Goal: Find specific page/section: Find specific page/section

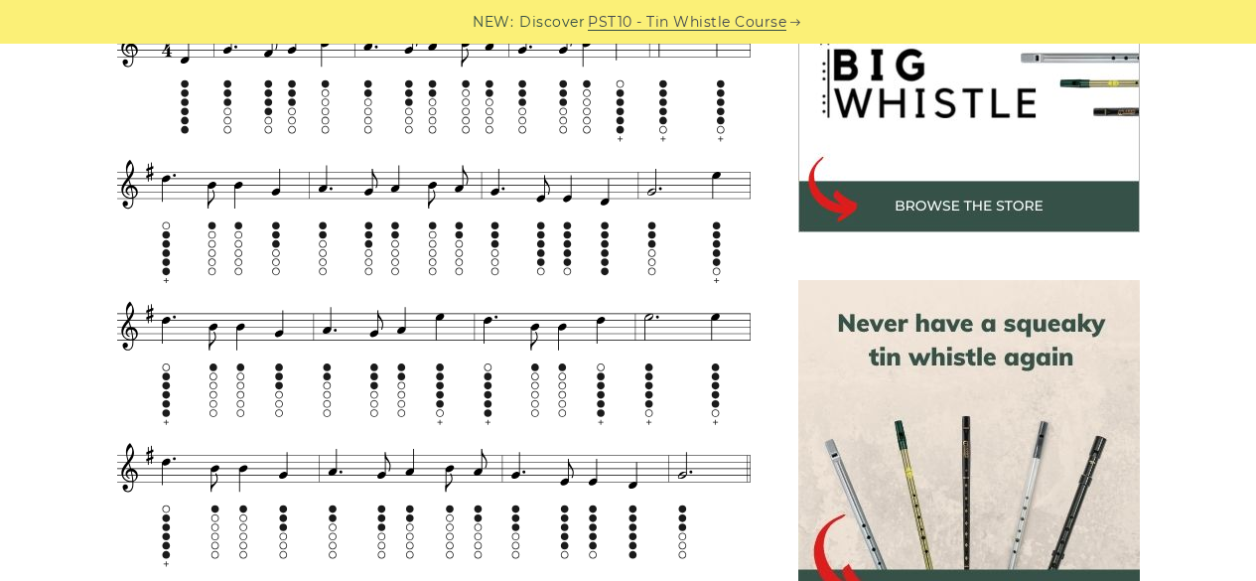
scroll to position [686, 0]
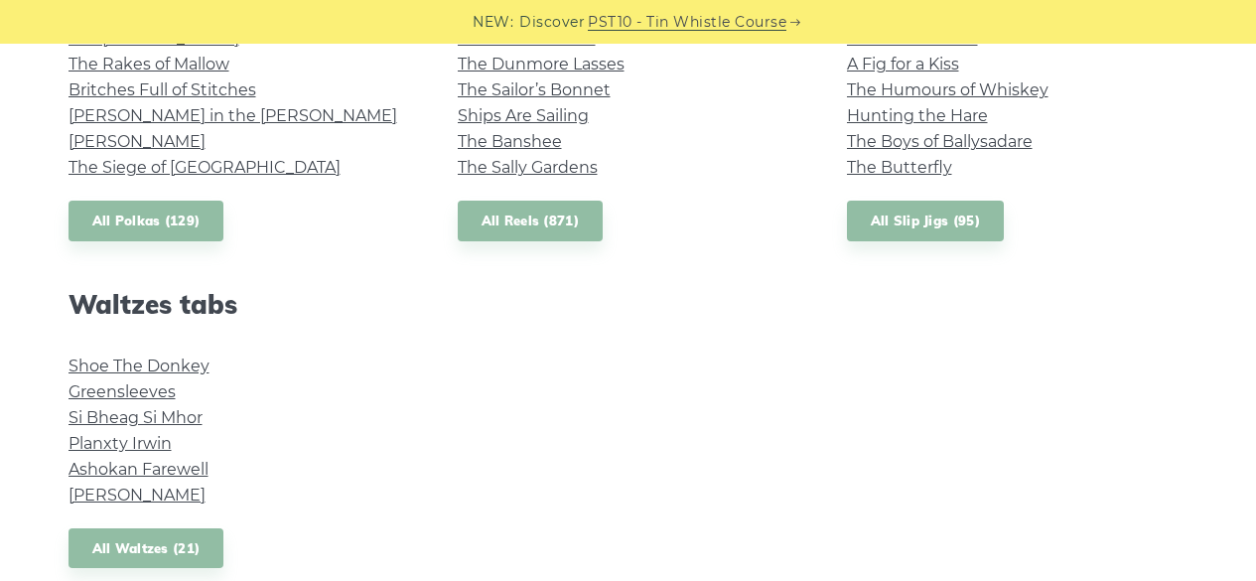
scroll to position [1551, 0]
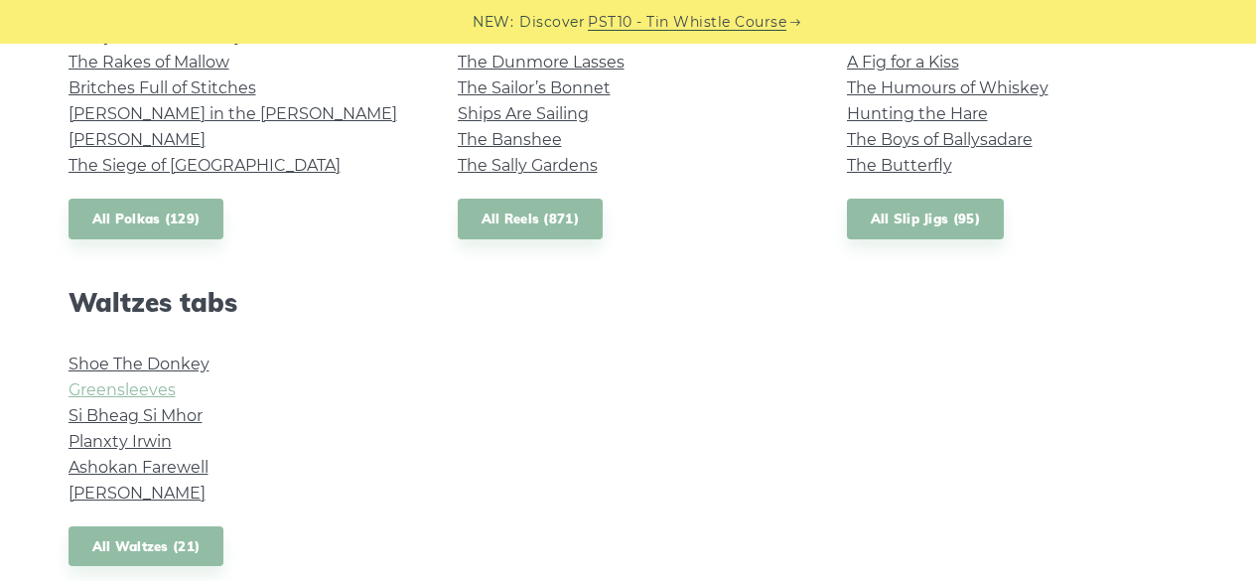
click at [102, 384] on link "Greensleeves" at bounding box center [122, 389] width 107 height 19
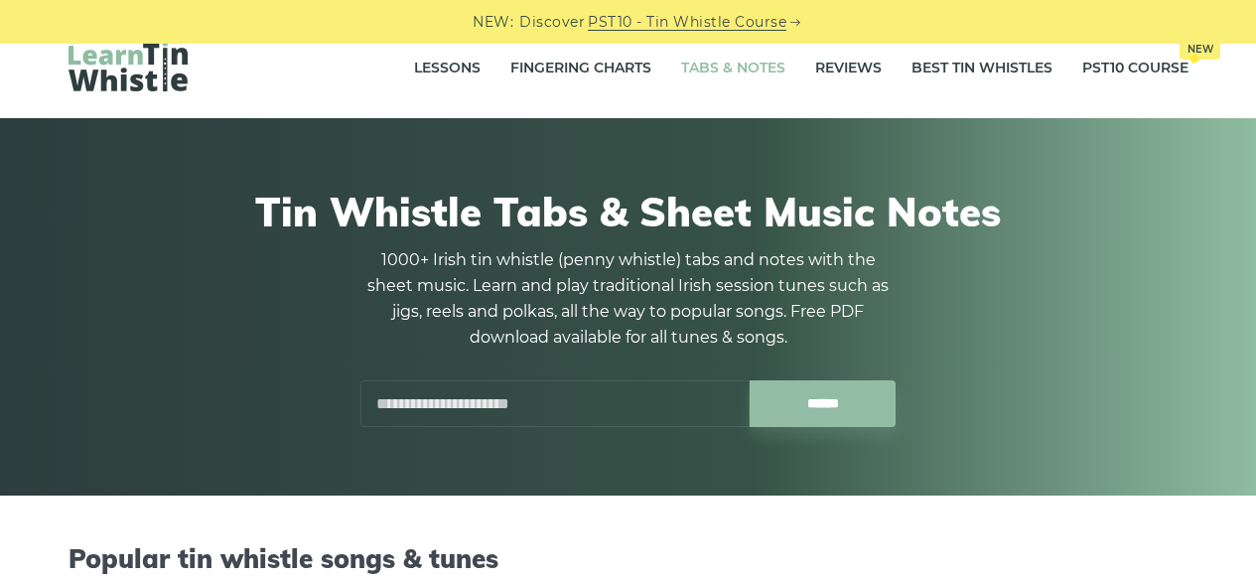
scroll to position [0, 0]
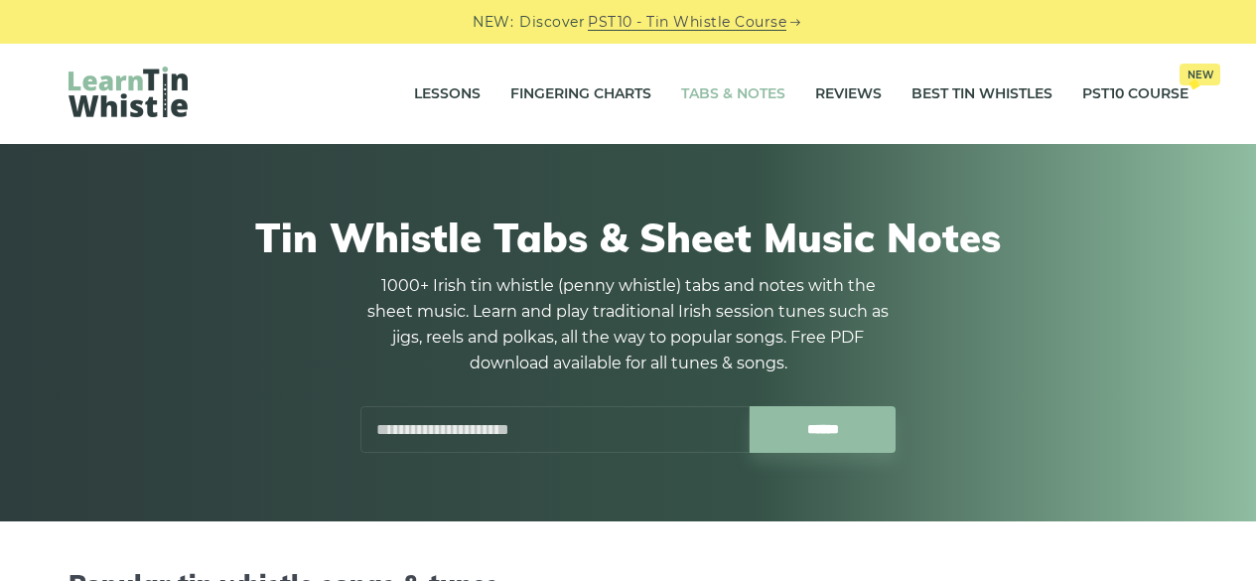
click at [479, 437] on input "text" at bounding box center [554, 429] width 389 height 47
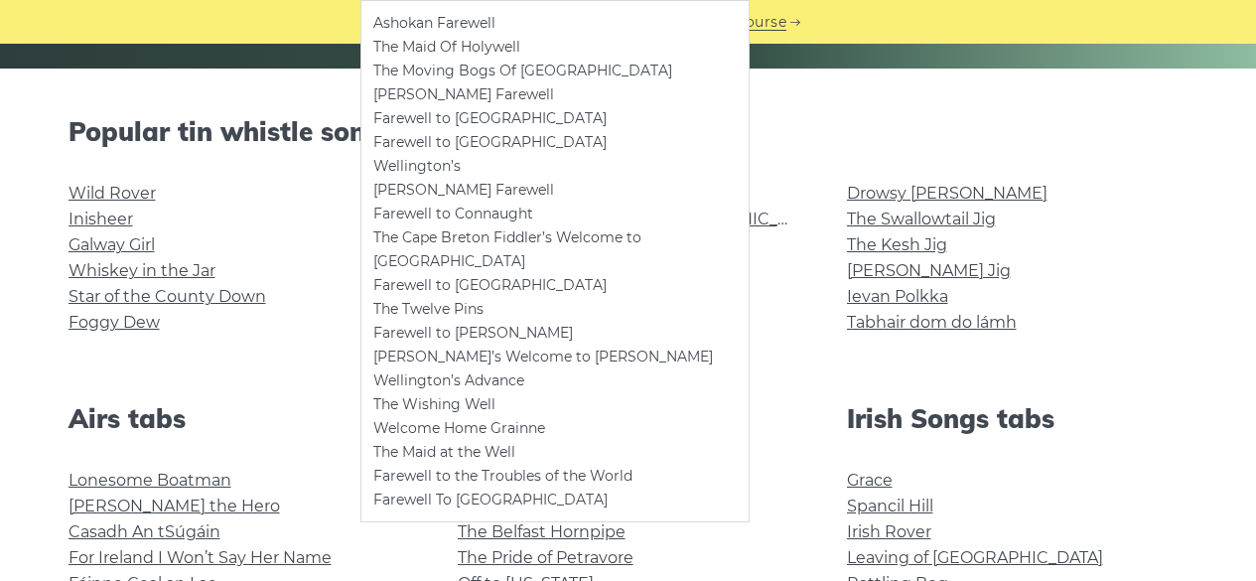
scroll to position [419, 0]
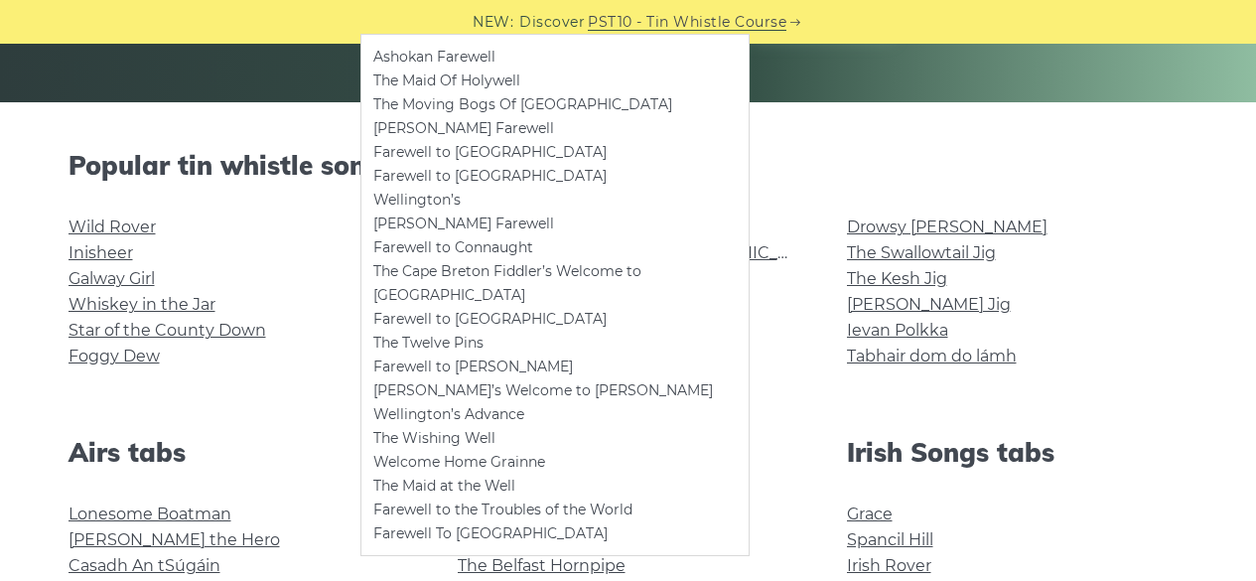
type input "*"
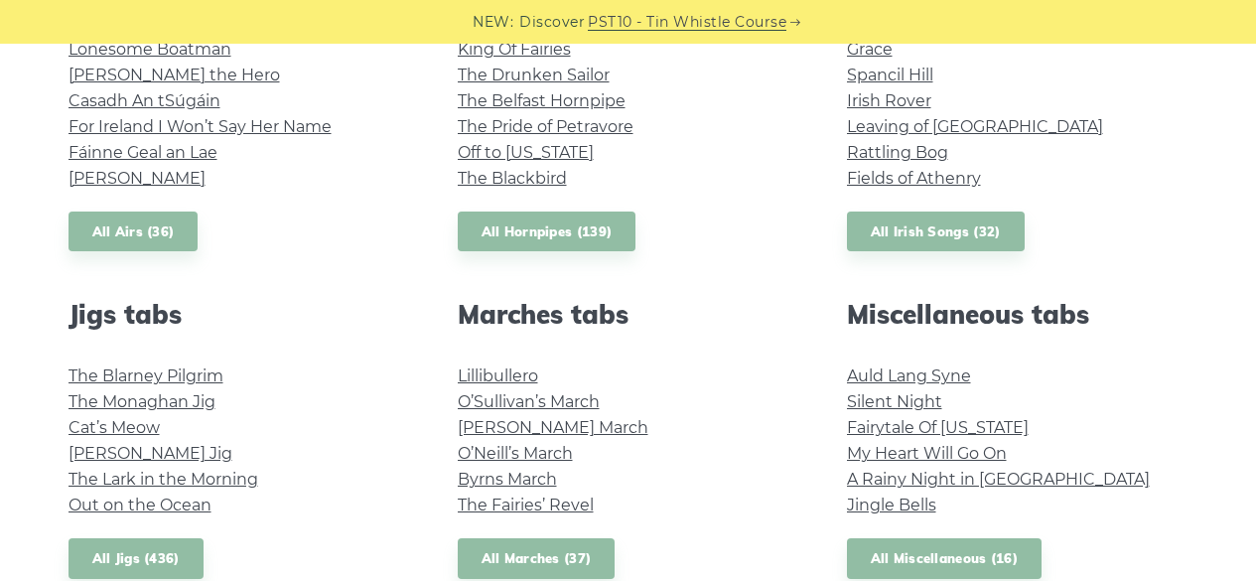
scroll to position [905, 0]
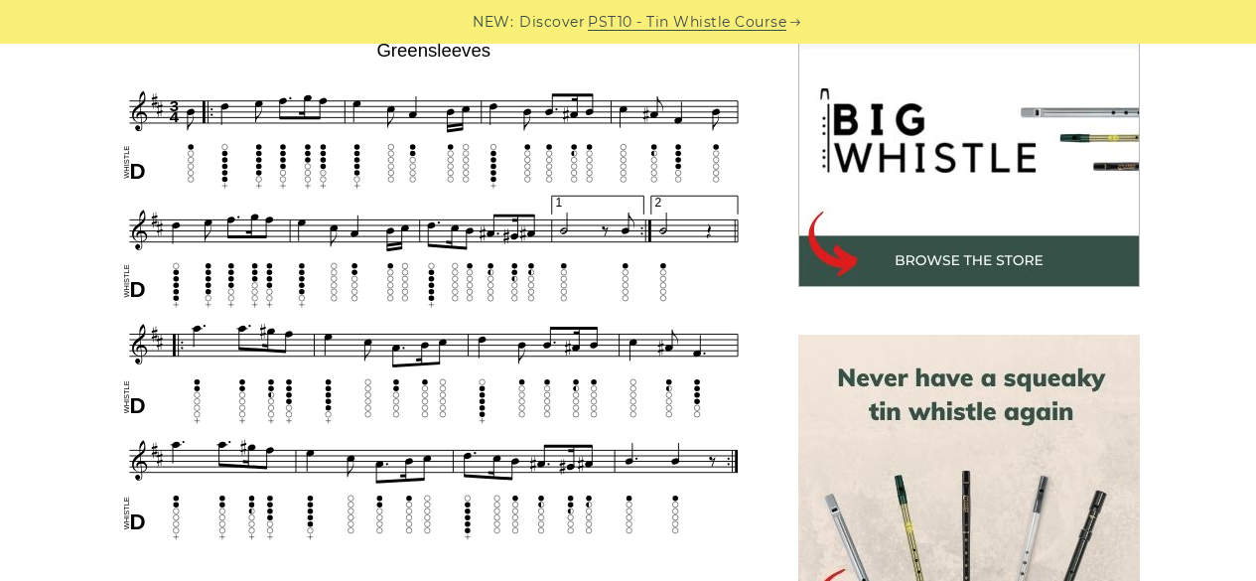
scroll to position [620, 0]
